Goal: Task Accomplishment & Management: Manage account settings

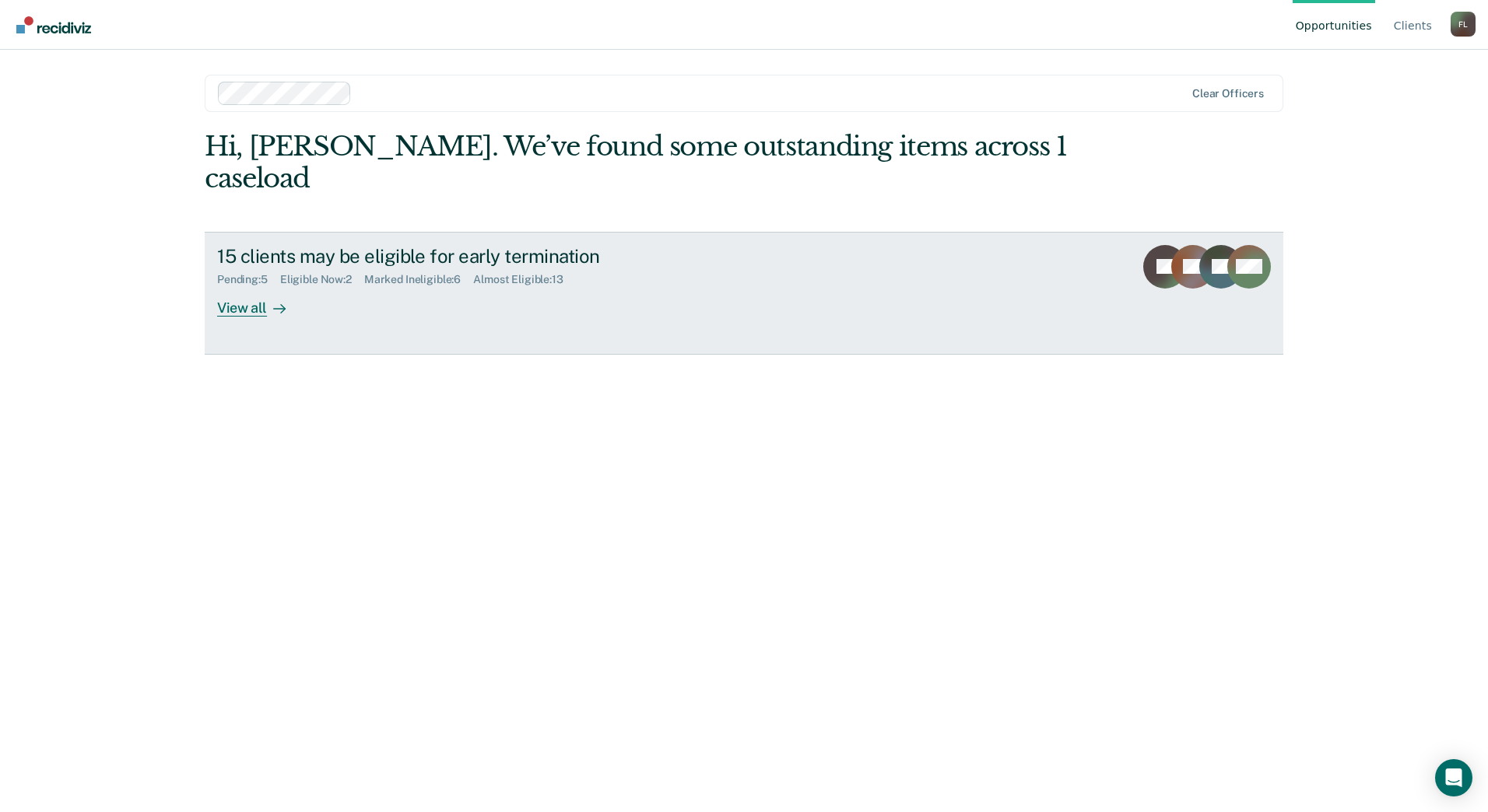
click at [280, 303] on icon at bounding box center [279, 308] width 13 height 13
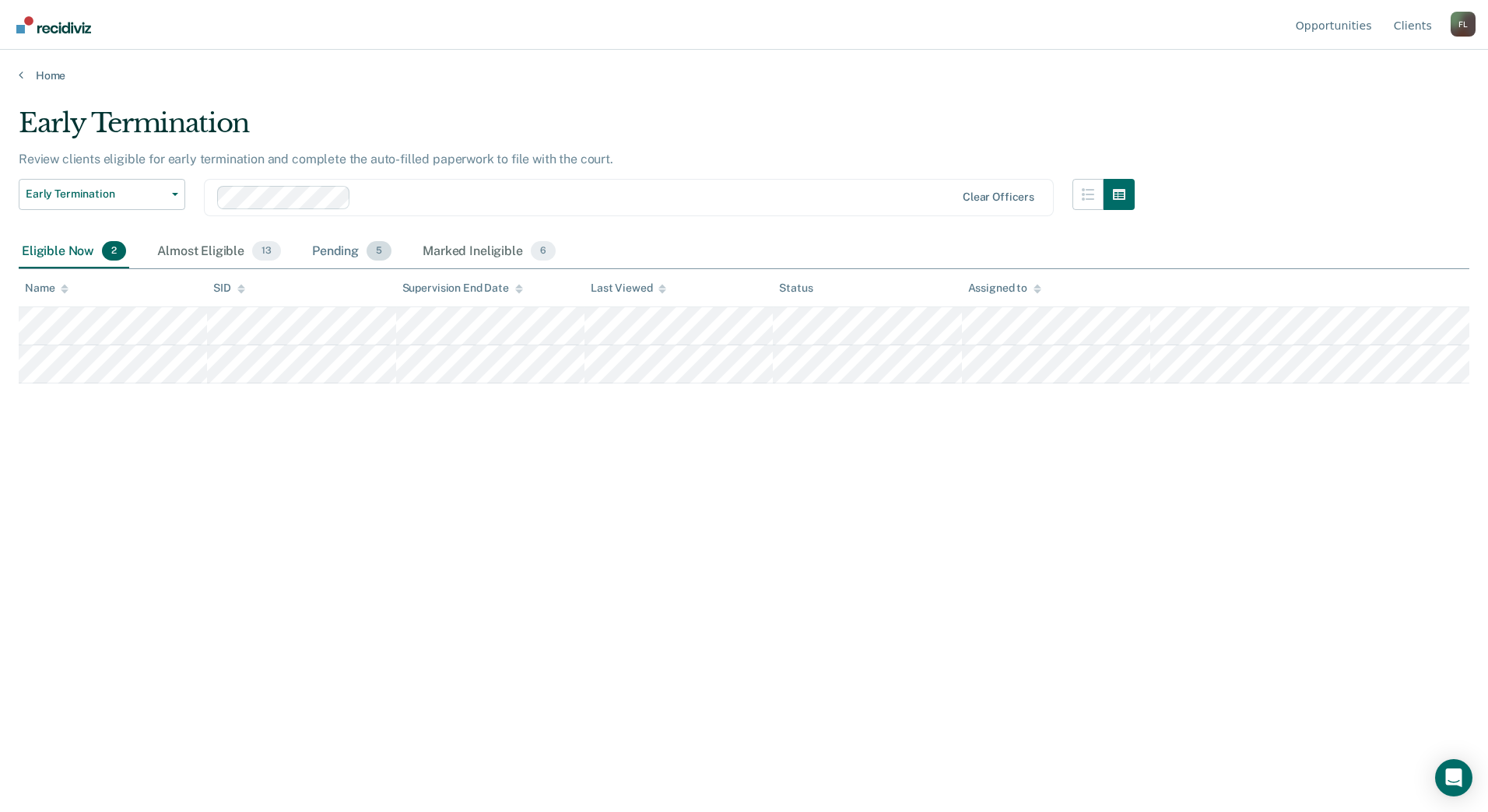
click at [327, 252] on div "Pending 5" at bounding box center [352, 252] width 86 height 34
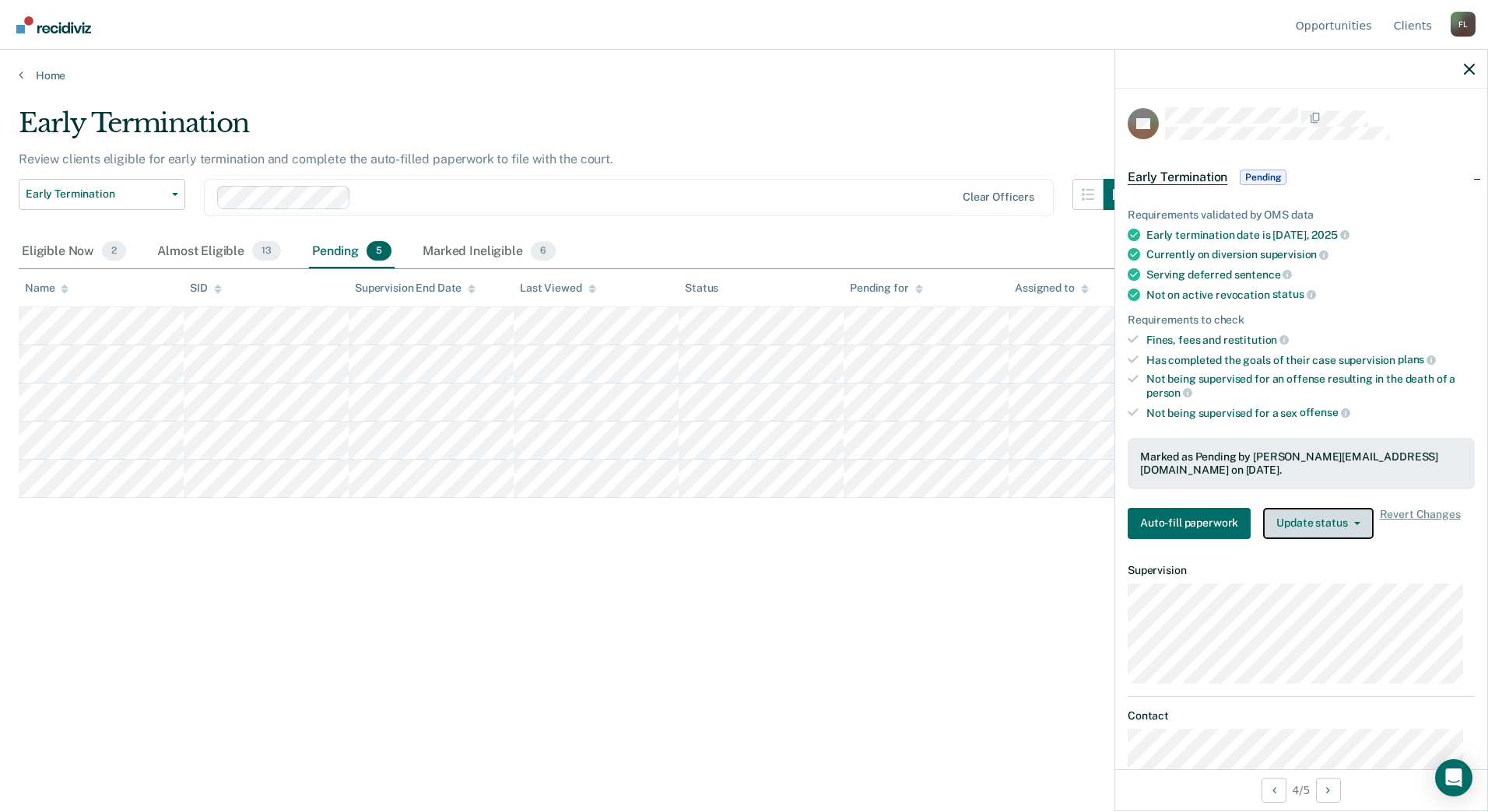
click at [1304, 523] on button "Update status" at bounding box center [1318, 524] width 109 height 31
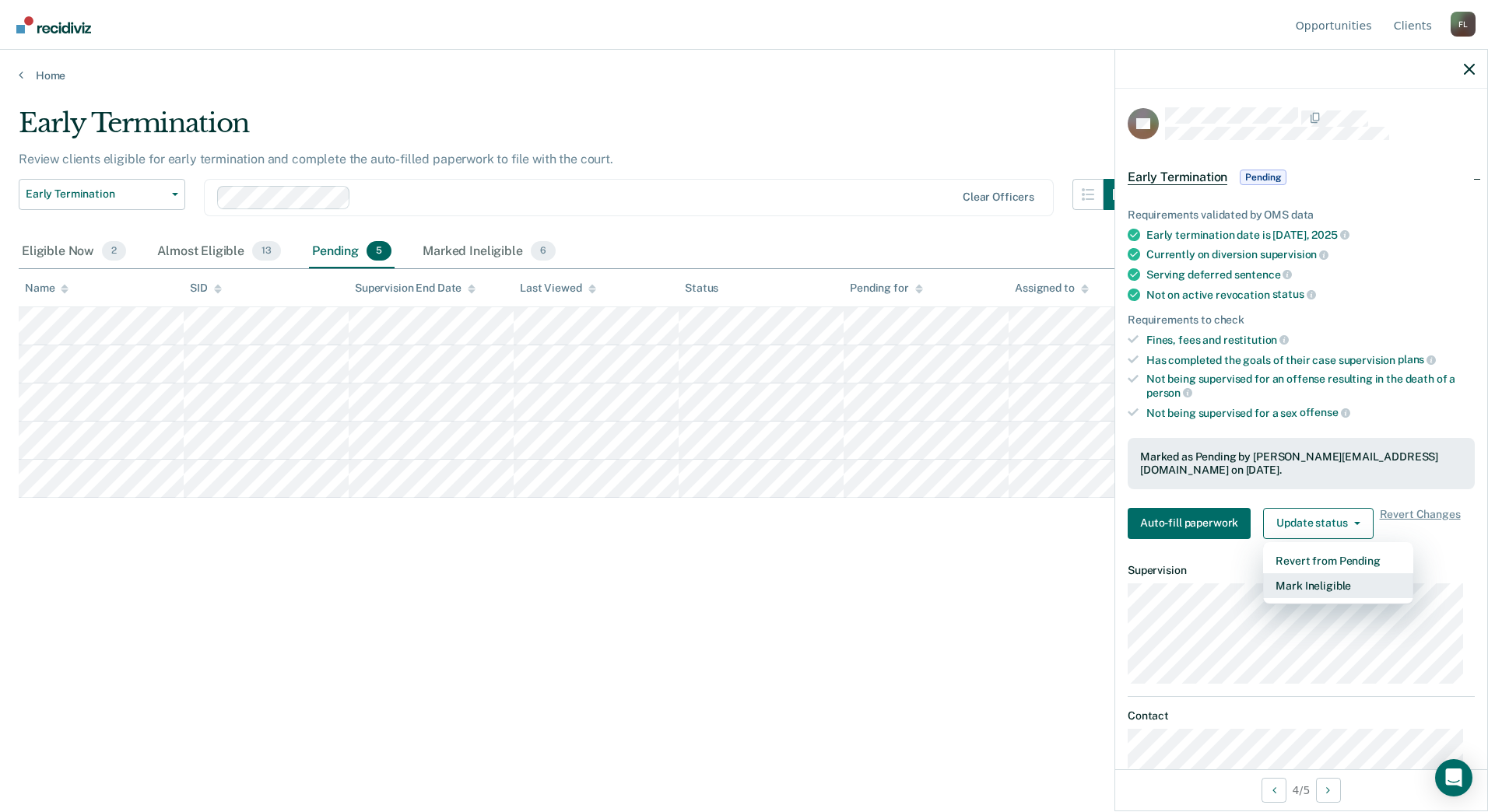
click at [1306, 577] on button "Mark Ineligible" at bounding box center [1339, 587] width 150 height 25
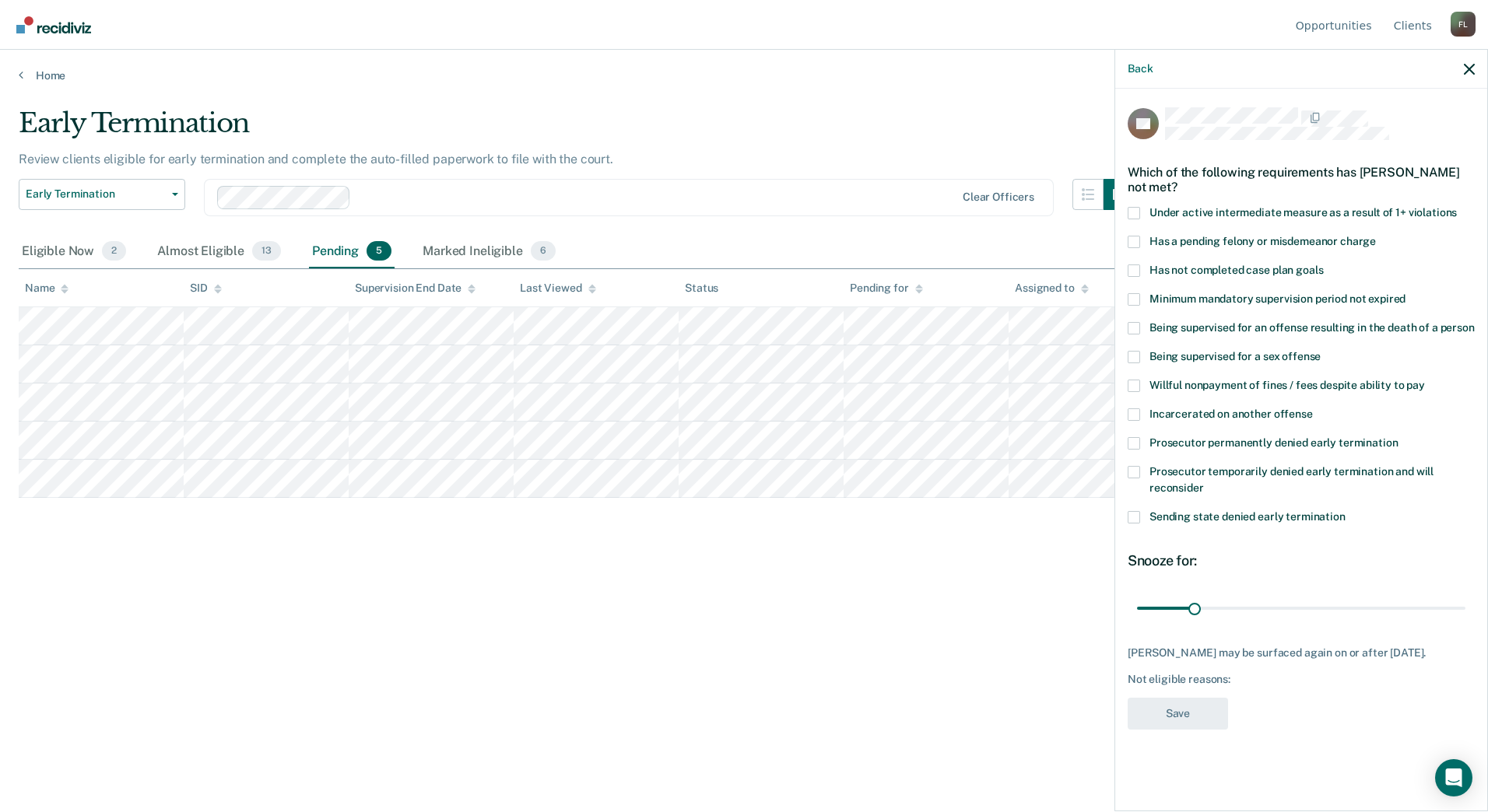
click at [1142, 479] on label "Prosecutor temporarily denied early termination and will reconsider" at bounding box center [1302, 482] width 348 height 32
click at [1204, 482] on input "Prosecutor temporarily denied early termination and will reconsider" at bounding box center [1204, 482] width 0 height 0
drag, startPoint x: 1193, startPoint y: 604, endPoint x: 1479, endPoint y: 611, distance: 286.1
type input "180"
click at [1466, 611] on input "range" at bounding box center [1302, 608] width 328 height 27
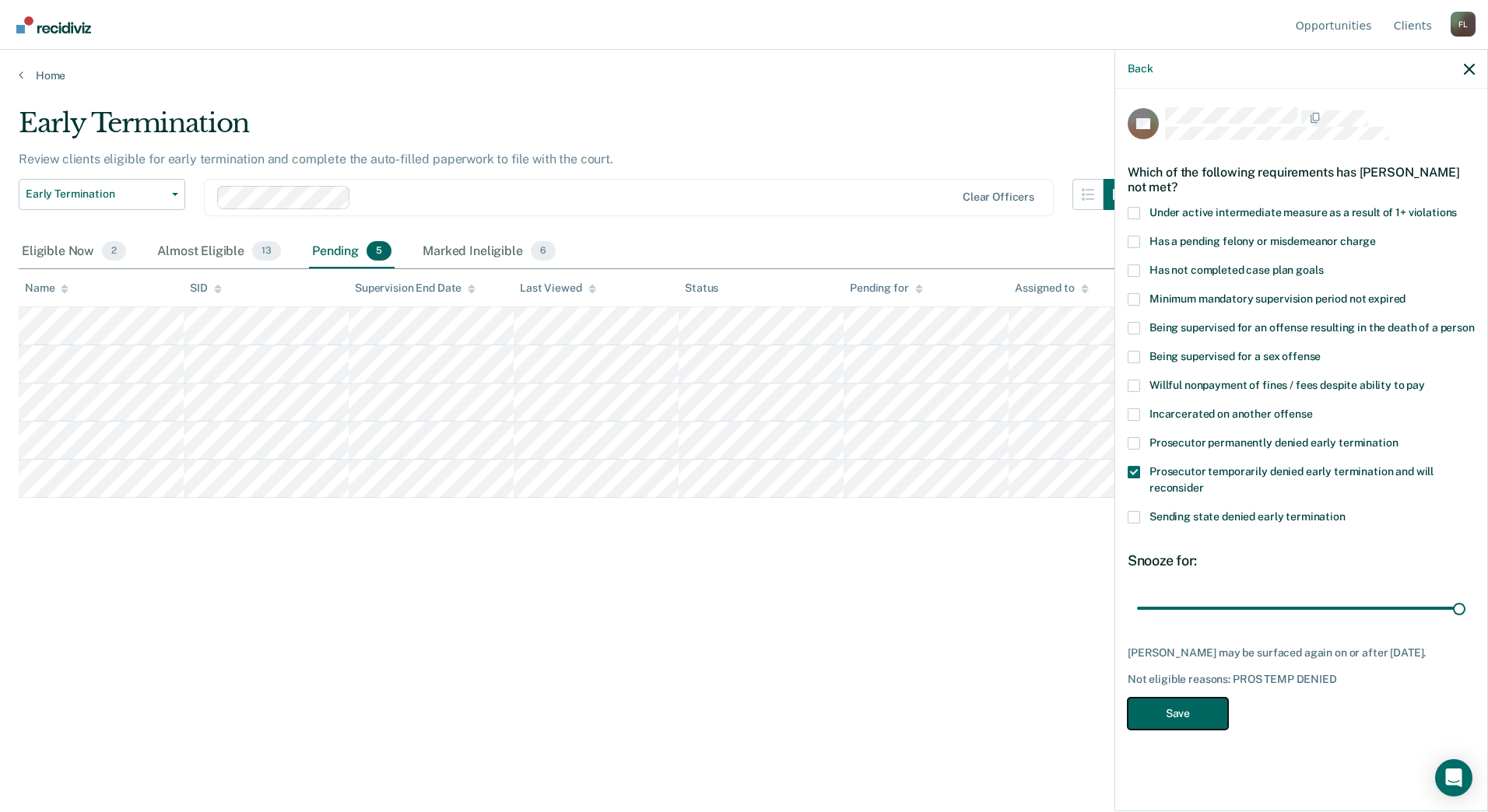
click at [1178, 724] on button "Save" at bounding box center [1178, 713] width 101 height 32
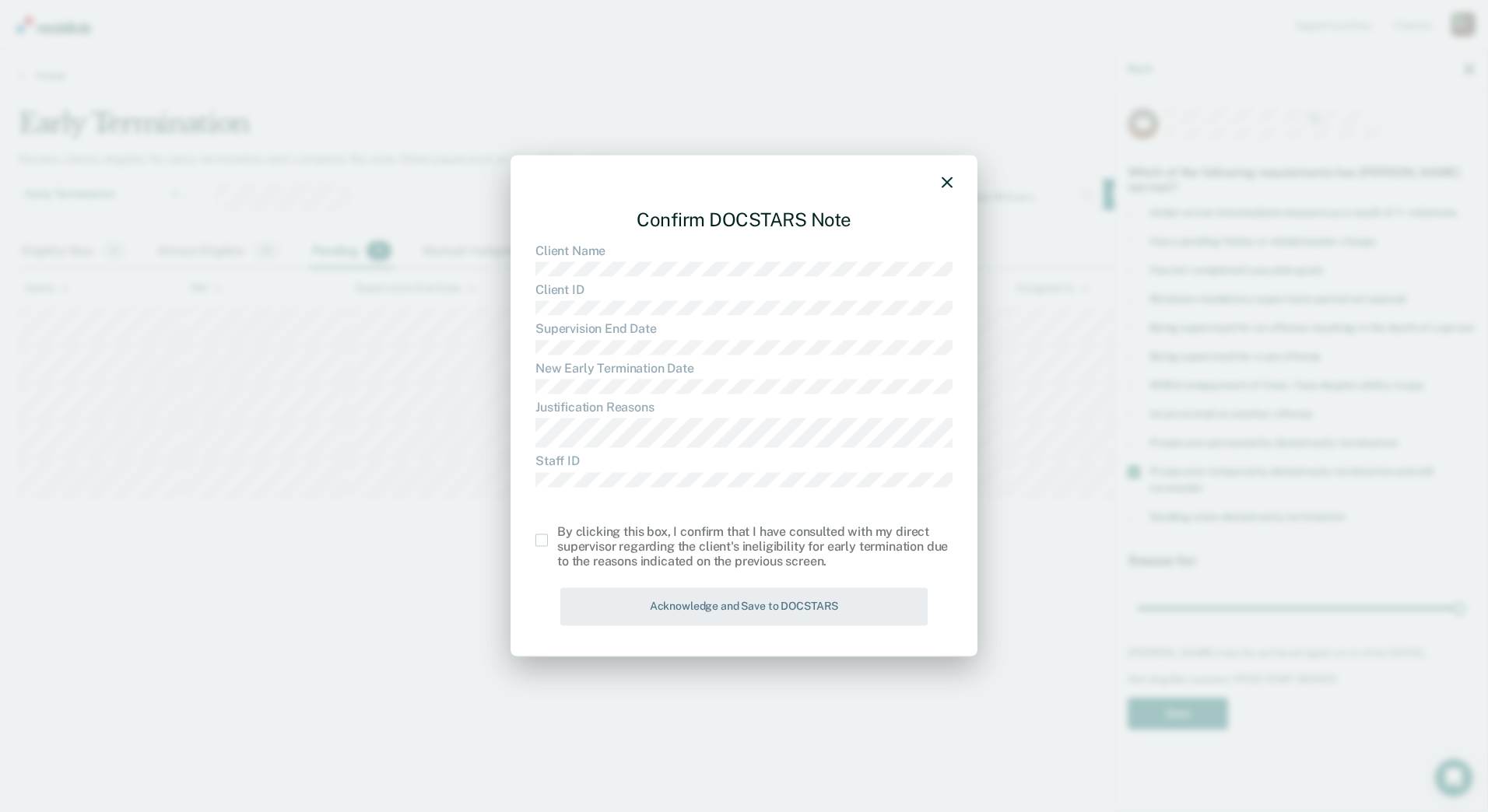
click at [542, 538] on span at bounding box center [542, 541] width 13 height 13
click at [558, 535] on input "checkbox" at bounding box center [558, 535] width 0 height 0
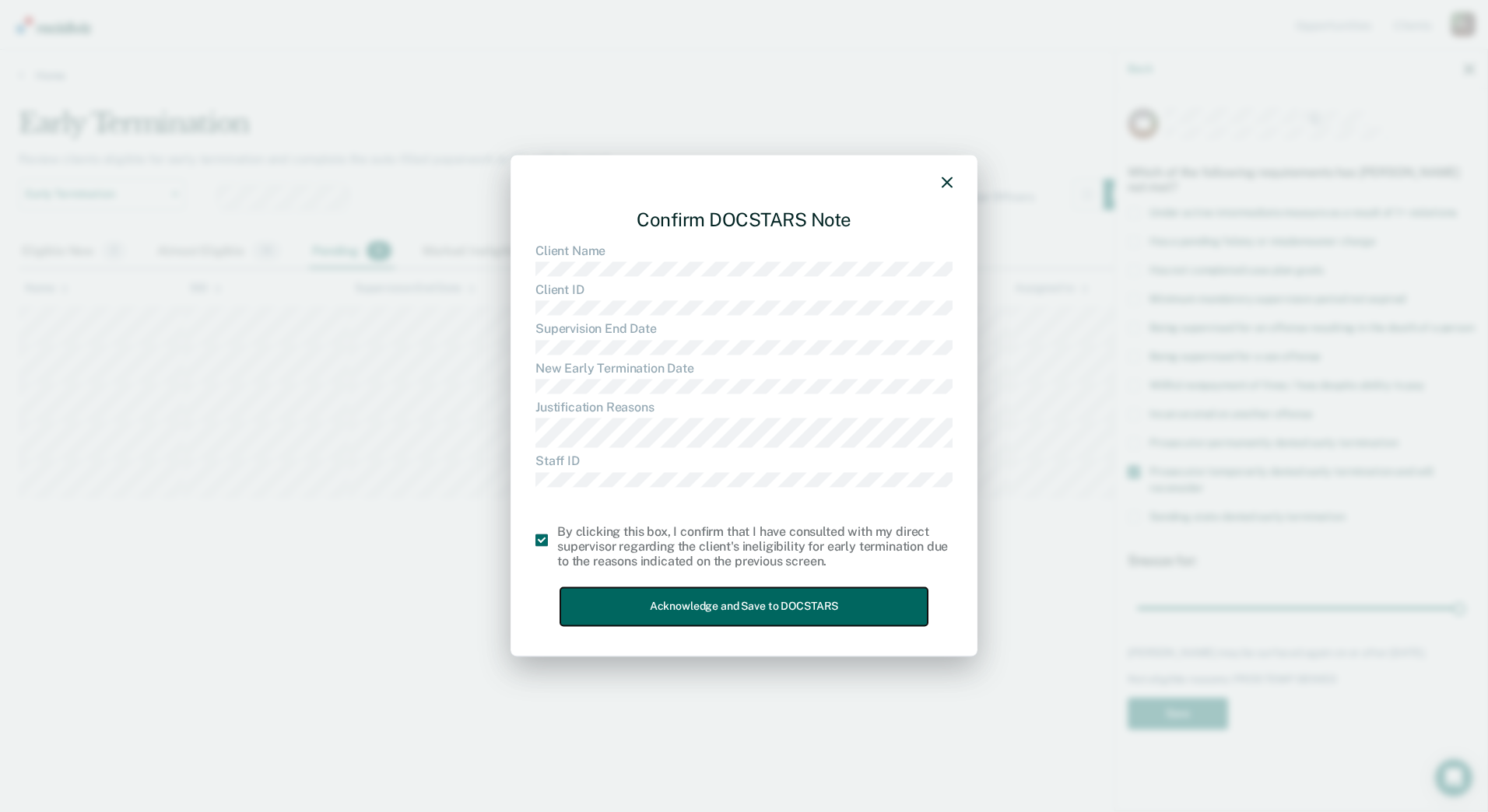
click at [715, 605] on button "Acknowledge and Save to DOCSTARS" at bounding box center [744, 607] width 367 height 38
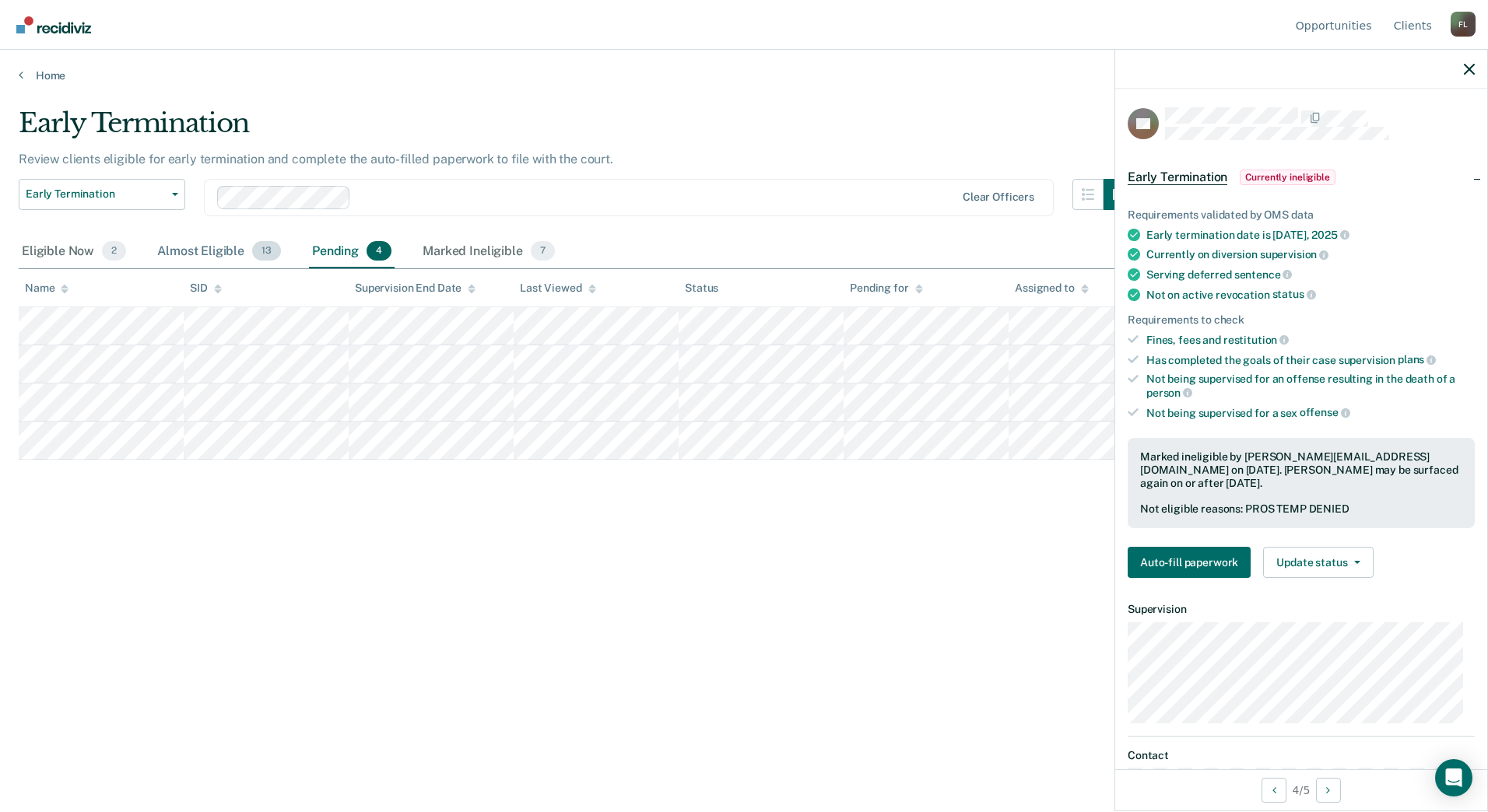
click at [236, 249] on div "Almost Eligible 13" at bounding box center [219, 252] width 130 height 34
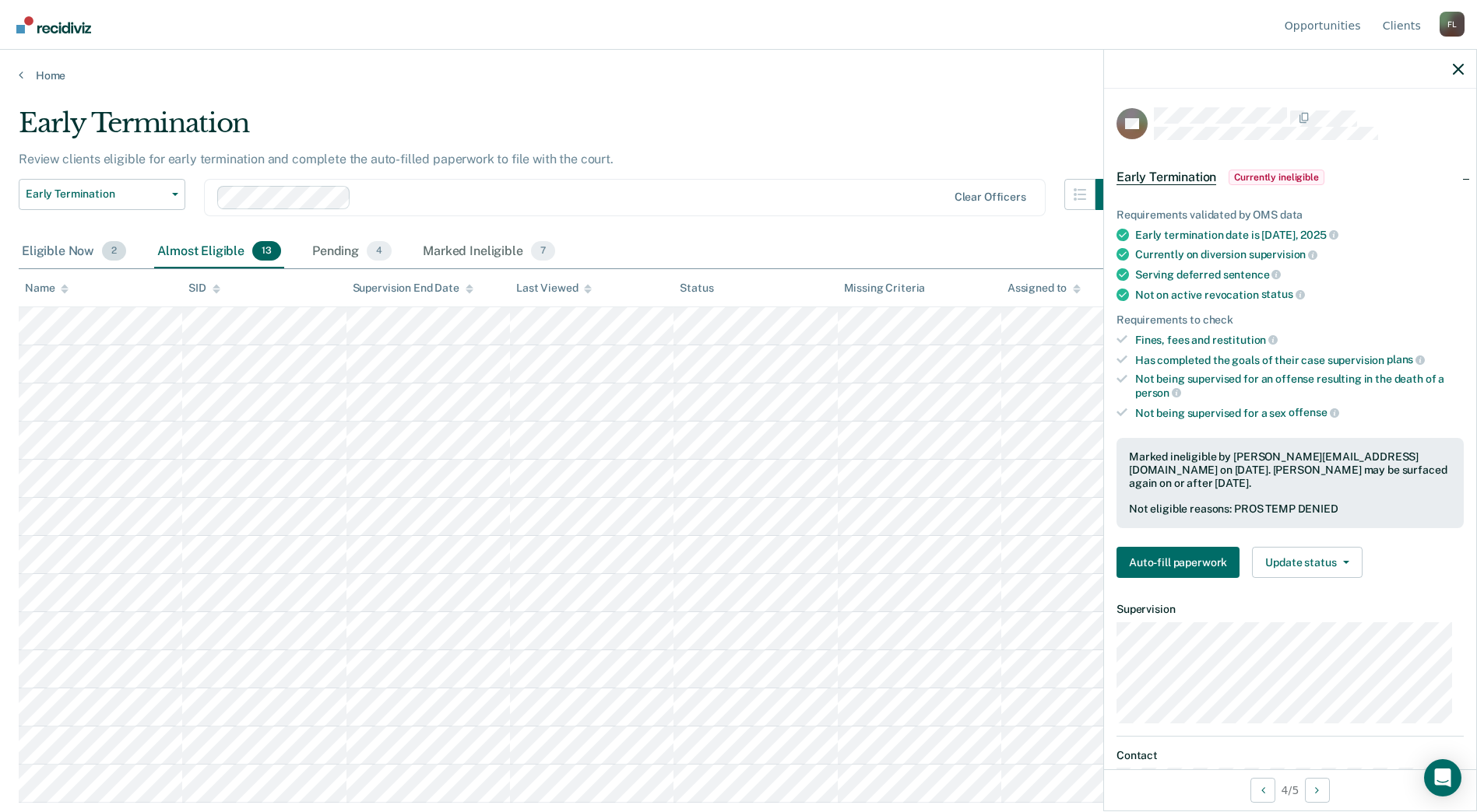
click at [48, 260] on div "Eligible Now 2" at bounding box center [73, 252] width 110 height 34
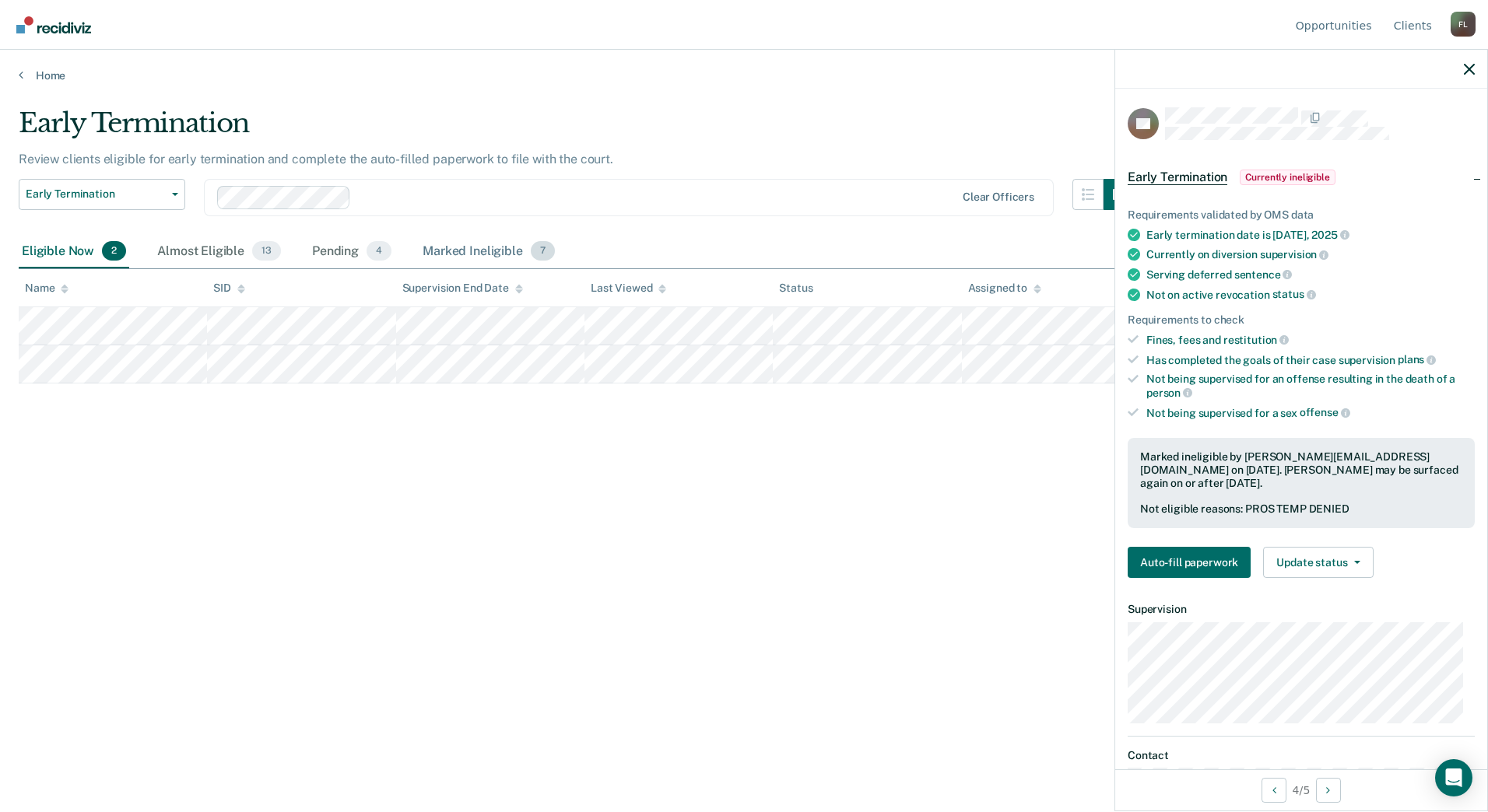
click at [508, 251] on div "Marked Ineligible 7" at bounding box center [489, 252] width 139 height 34
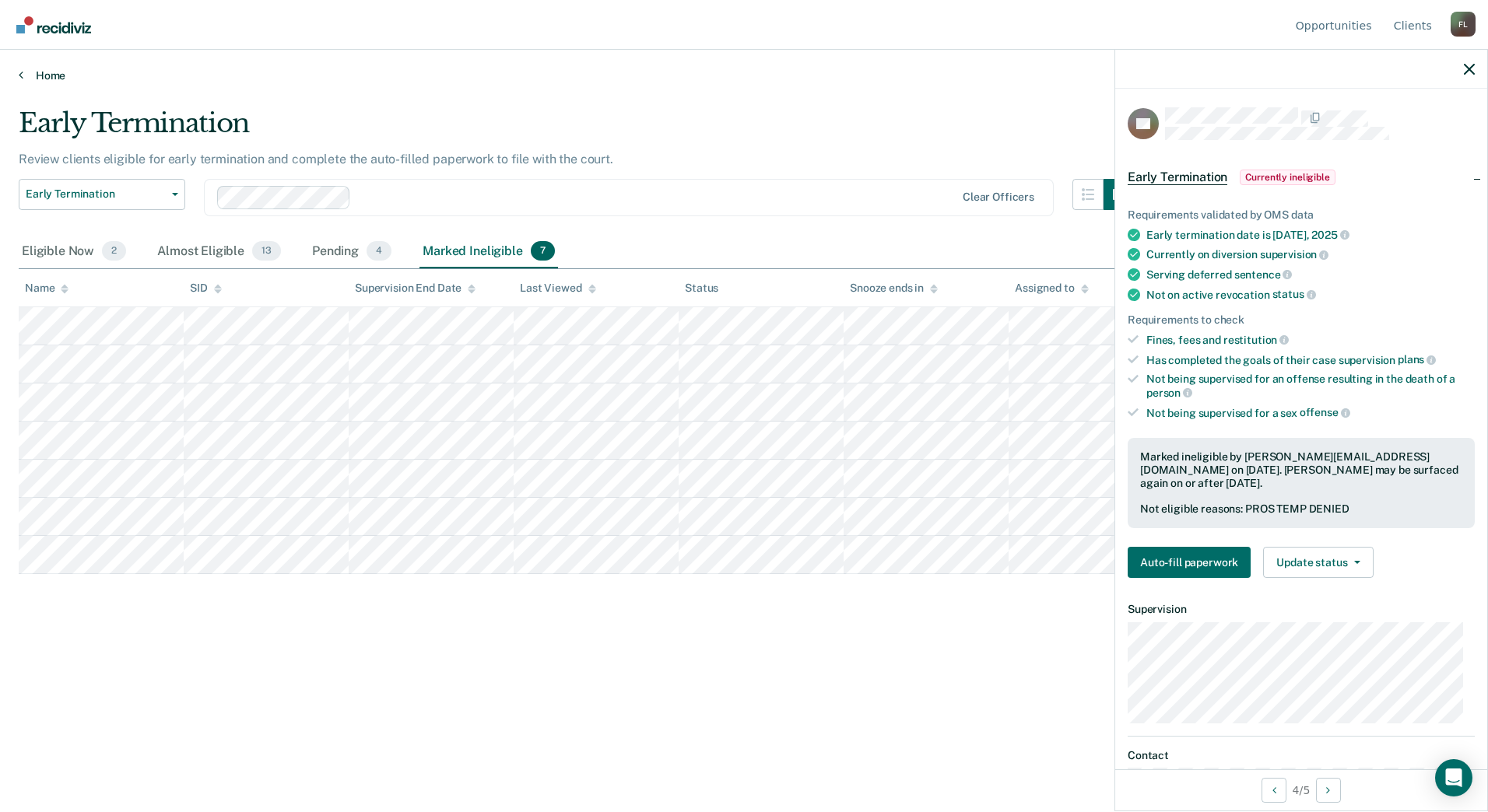
click at [46, 78] on link "Home" at bounding box center [744, 75] width 1451 height 14
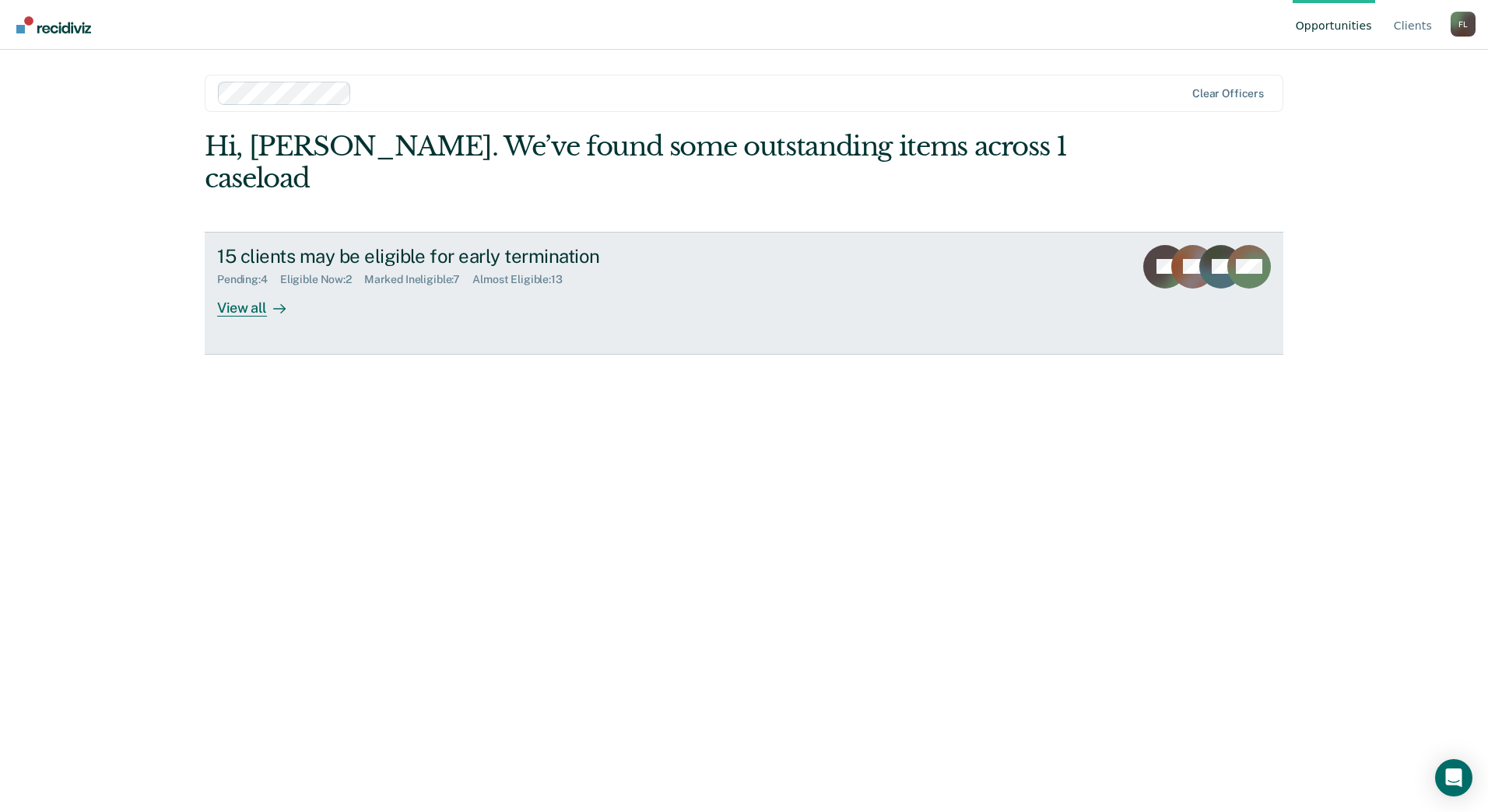
click at [578, 274] on div "15 clients may be eligible for early termination Pending : 4 Eligible Now : 2 M…" at bounding box center [509, 280] width 584 height 71
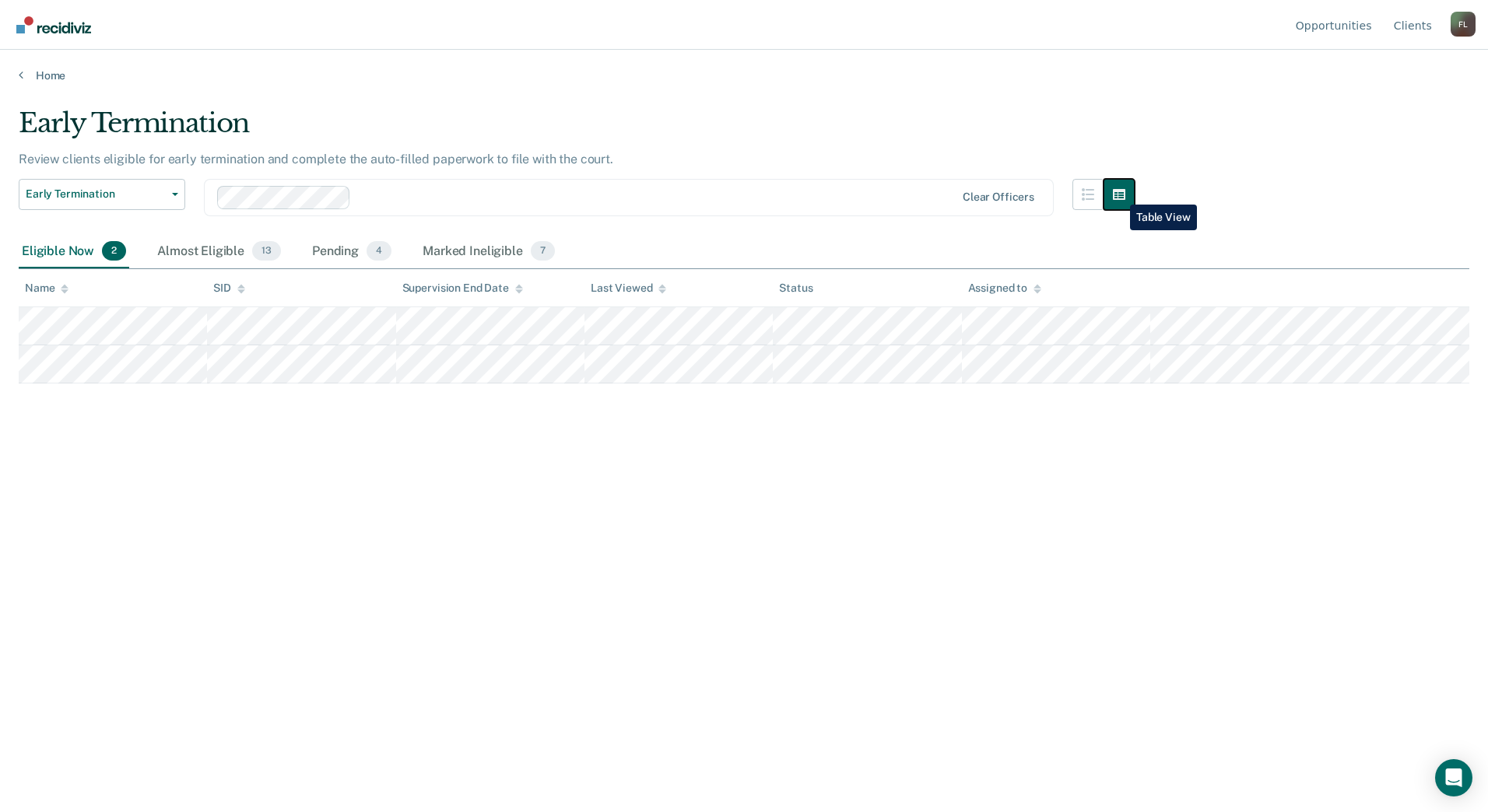
click at [1119, 192] on icon "button" at bounding box center [1119, 194] width 13 height 11
click at [1092, 198] on icon "button" at bounding box center [1088, 194] width 13 height 13
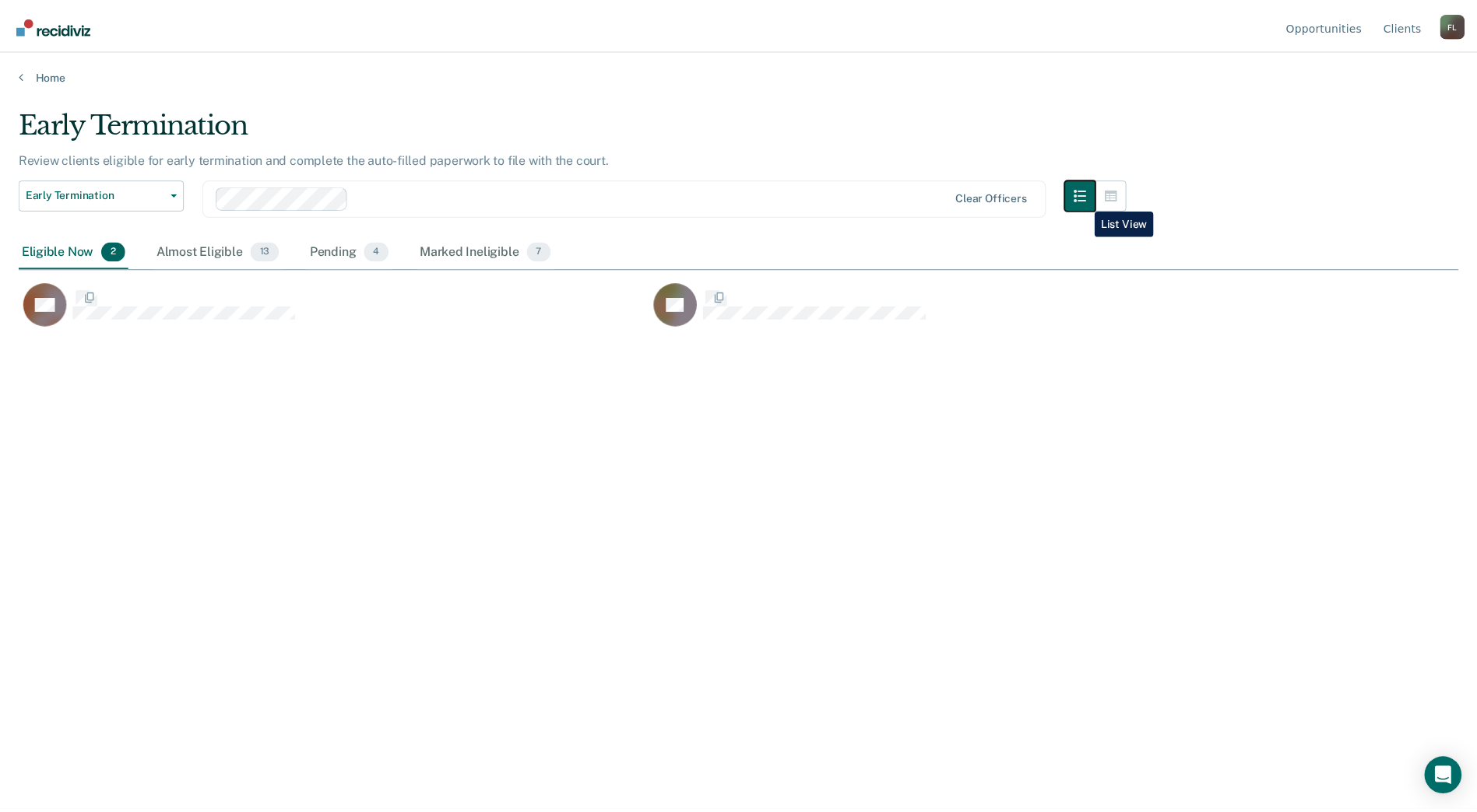
scroll to position [577, 1439]
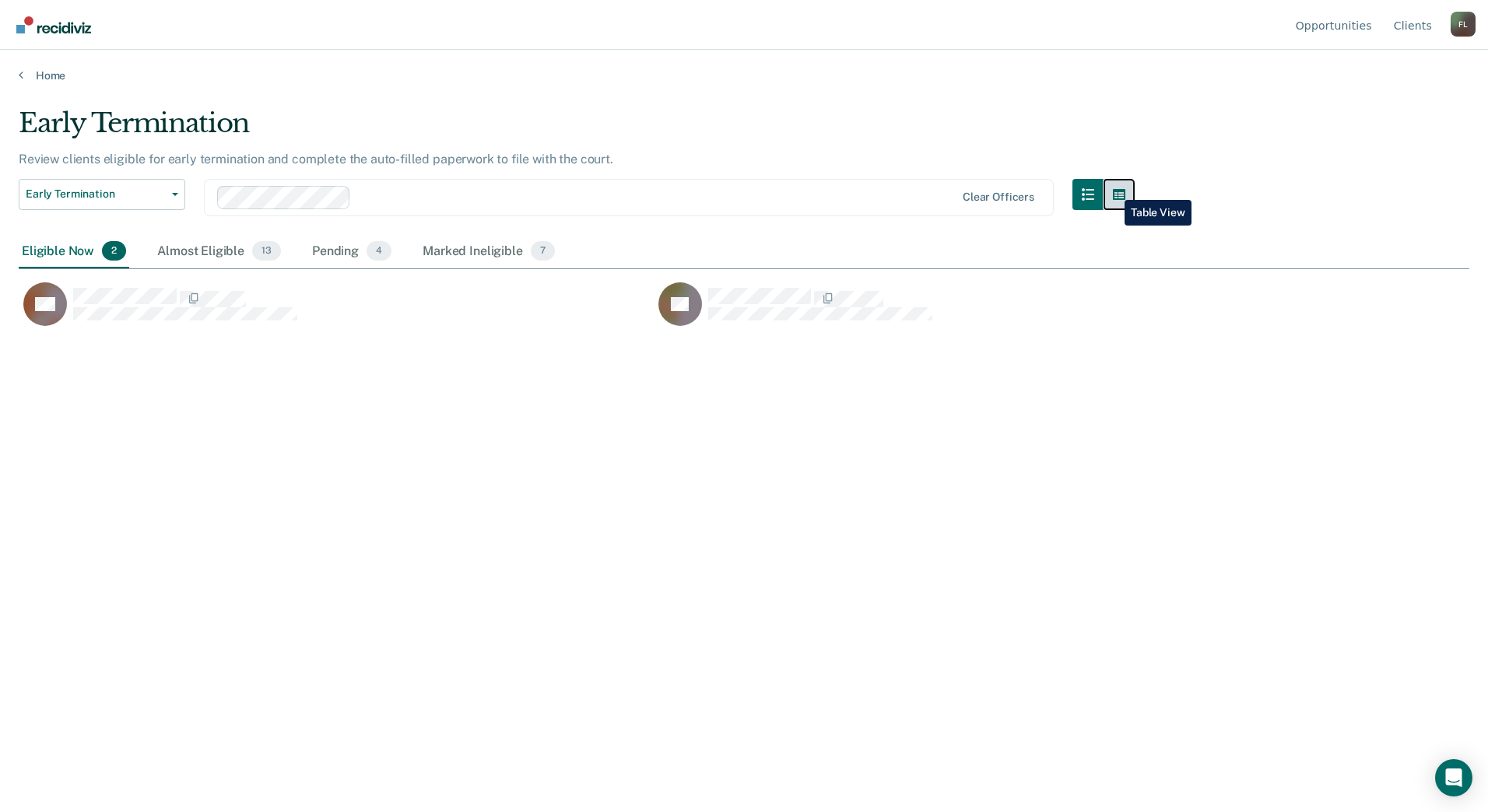
click at [1113, 188] on icon "button" at bounding box center [1119, 194] width 13 height 13
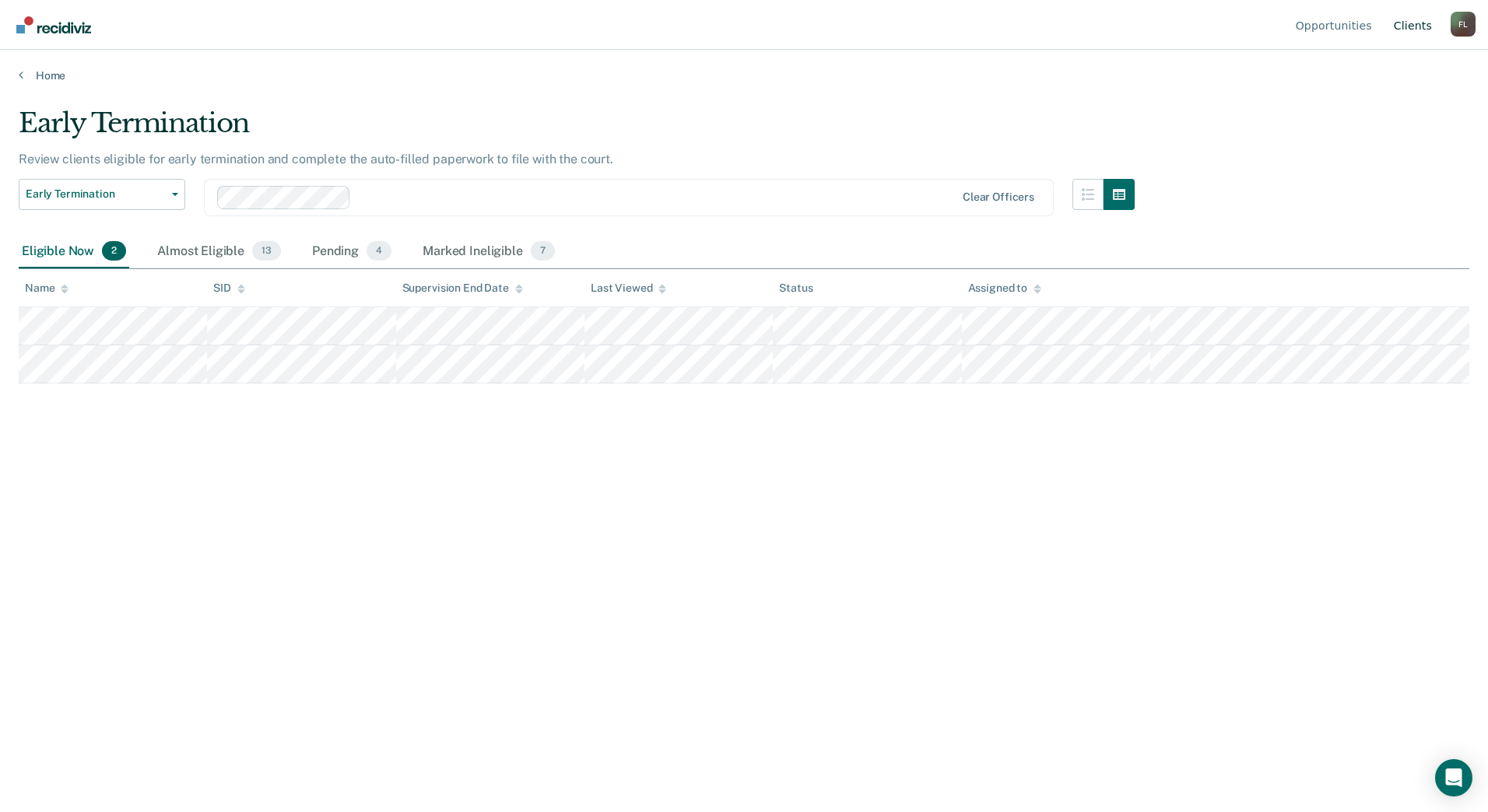
click at [1429, 25] on link "Client s" at bounding box center [1413, 24] width 44 height 50
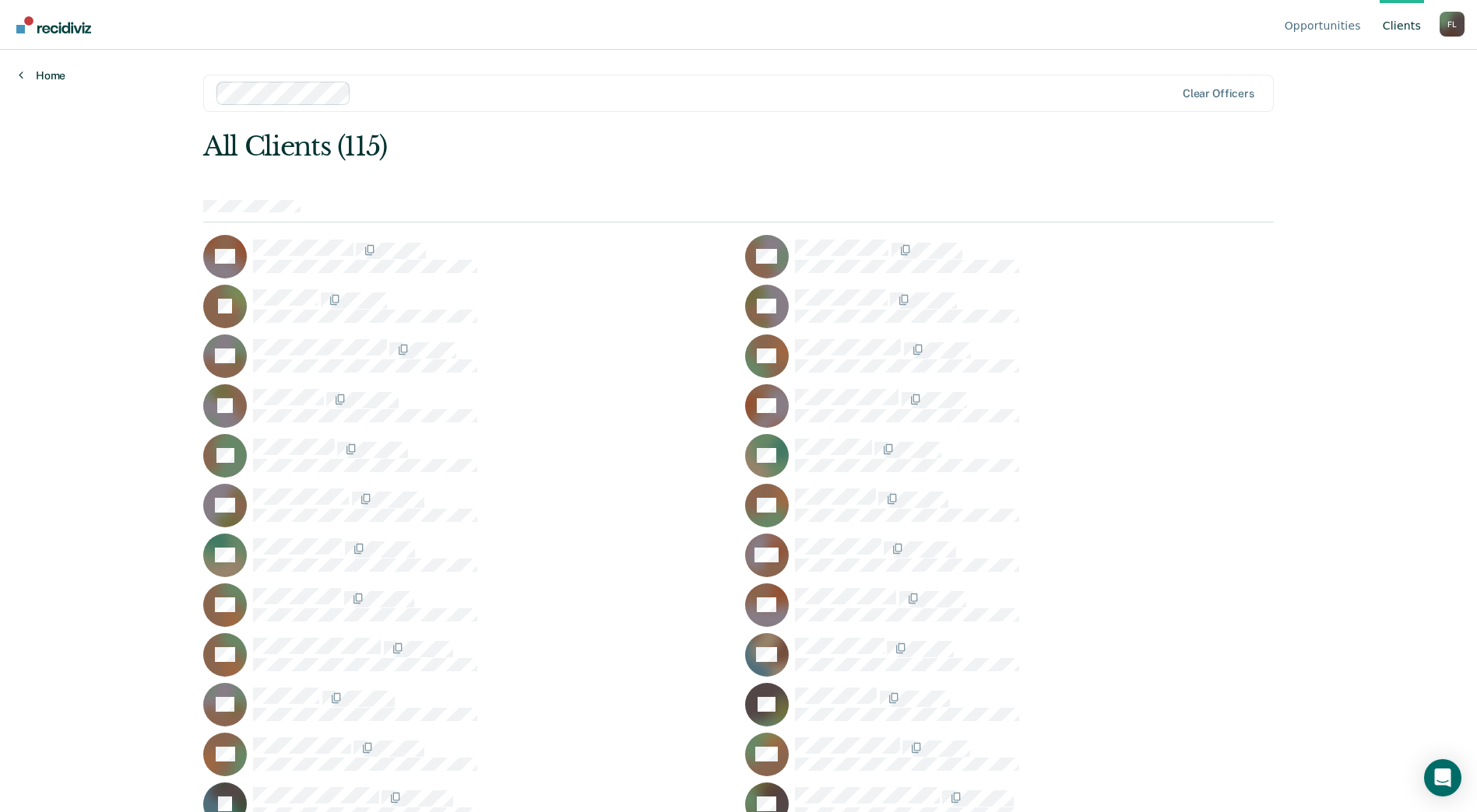
click at [21, 70] on icon at bounding box center [21, 74] width 5 height 13
